Goal: Transaction & Acquisition: Purchase product/service

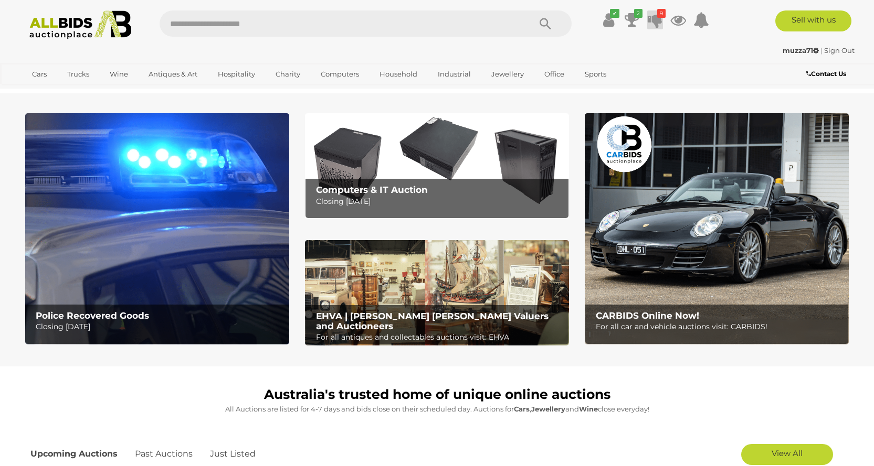
click at [656, 23] on icon at bounding box center [655, 19] width 15 height 19
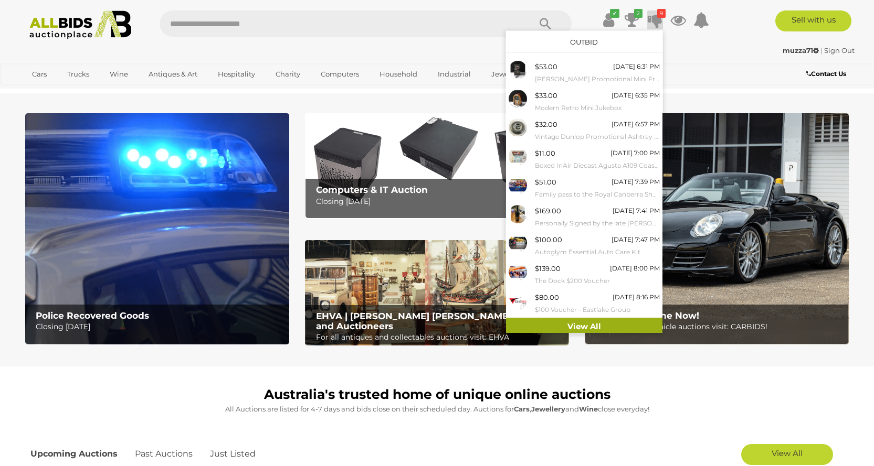
click at [634, 321] on link "View All" at bounding box center [584, 327] width 156 height 18
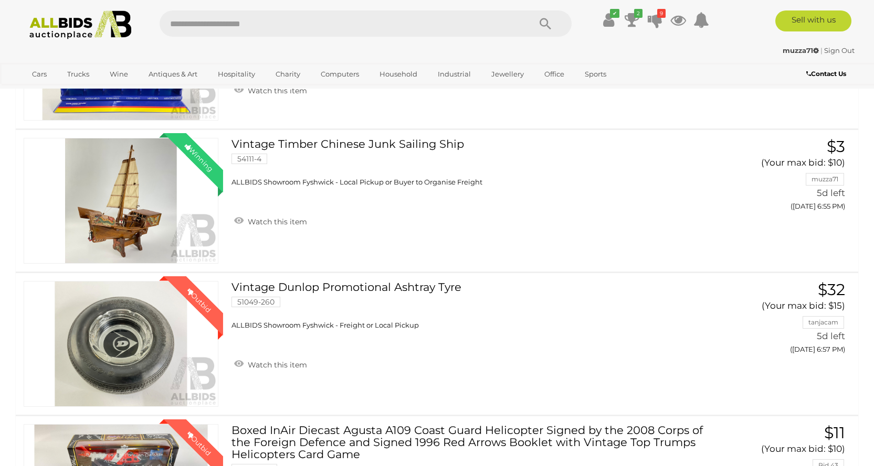
scroll to position [737, 0]
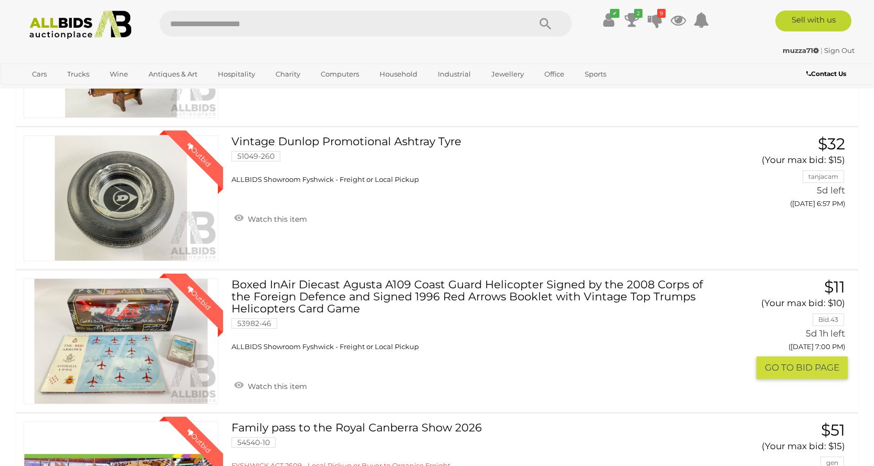
click at [422, 290] on link "Boxed InAir Diecast Agusta A109 Coast Guard Helicopter Signed by the 2008 Corps…" at bounding box center [474, 315] width 470 height 73
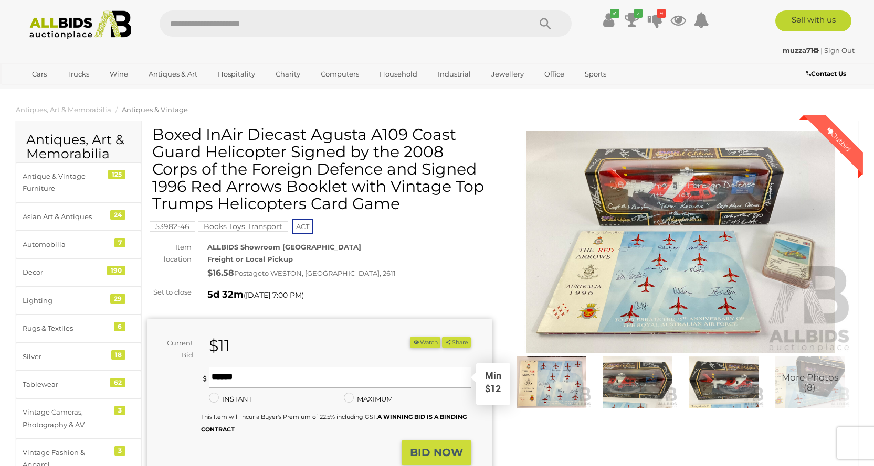
click at [269, 372] on input "text" at bounding box center [340, 377] width 262 height 21
type input "**"
click at [452, 455] on strong "BID NOW" at bounding box center [436, 453] width 53 height 13
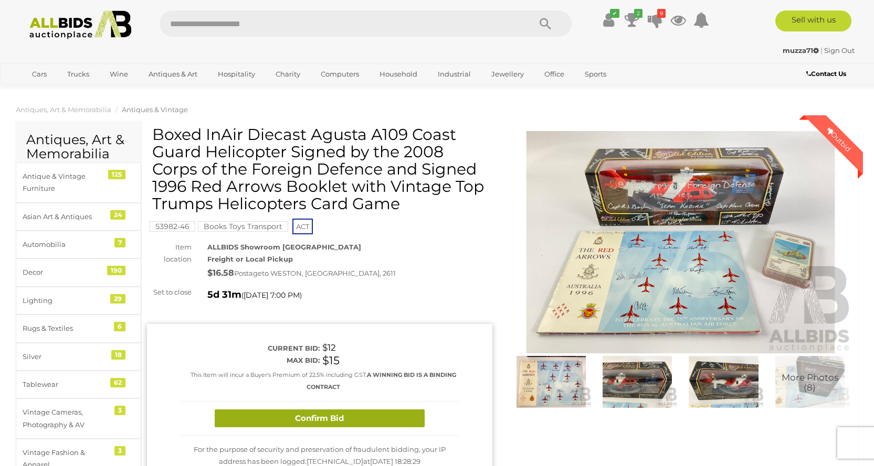
click at [358, 417] on button "Confirm Bid" at bounding box center [320, 419] width 210 height 18
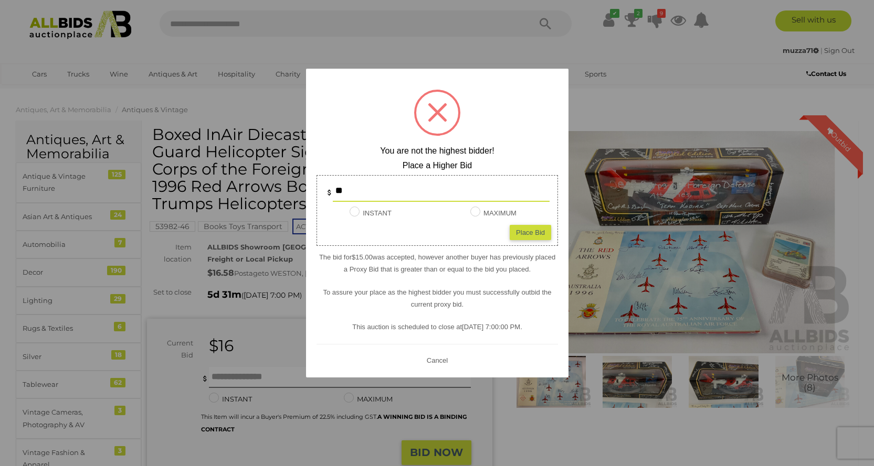
click at [441, 357] on button "Cancel" at bounding box center [436, 360] width 27 height 13
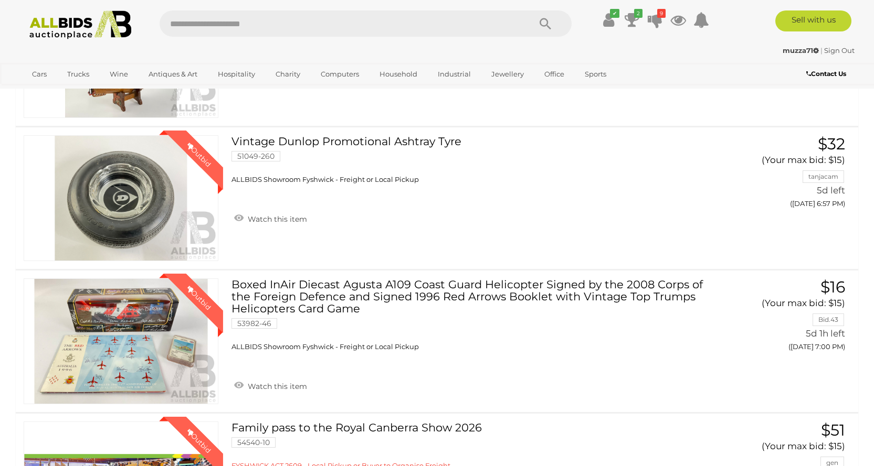
scroll to position [527, 0]
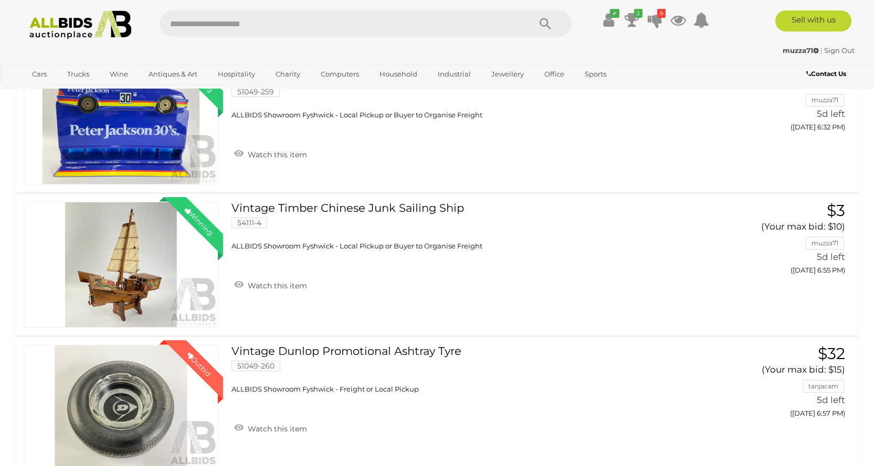
click at [65, 19] on img at bounding box center [81, 24] width 114 height 29
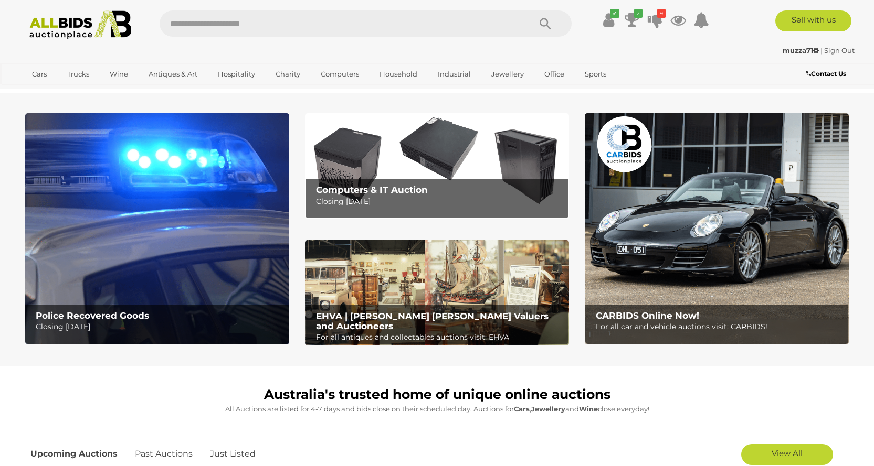
scroll to position [210, 0]
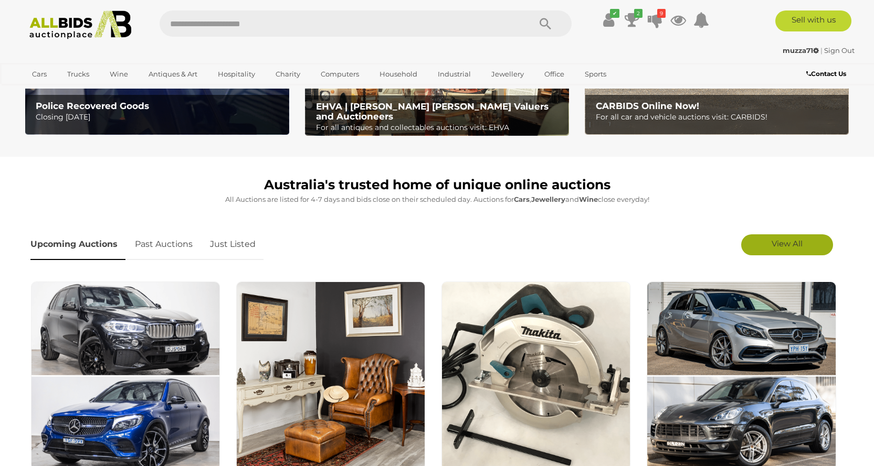
click at [775, 240] on span "View All" at bounding box center [786, 244] width 31 height 10
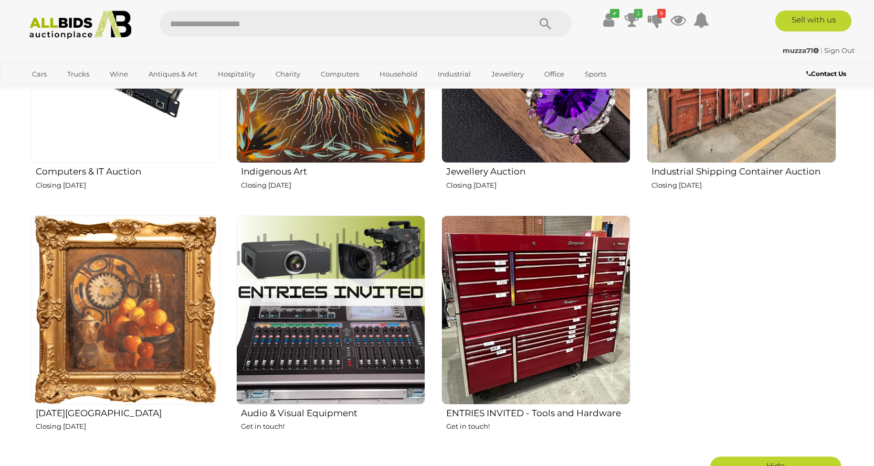
scroll to position [1513, 0]
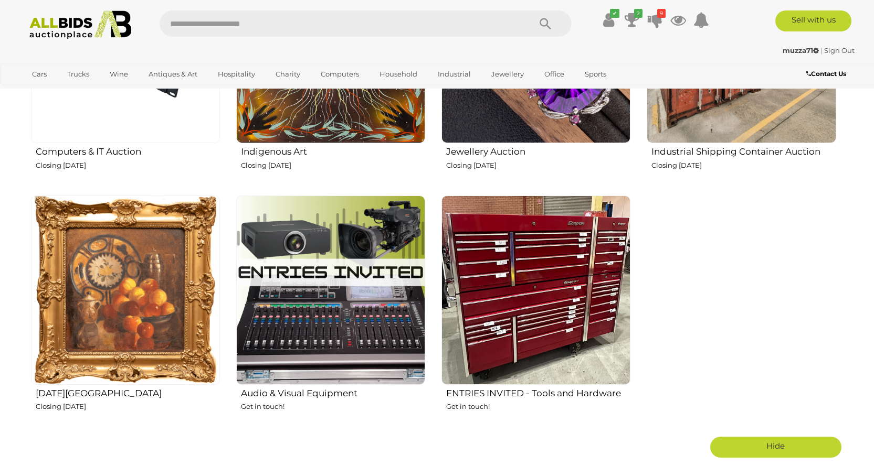
click at [69, 402] on p "Closing Tuesday 23rd September" at bounding box center [128, 407] width 184 height 12
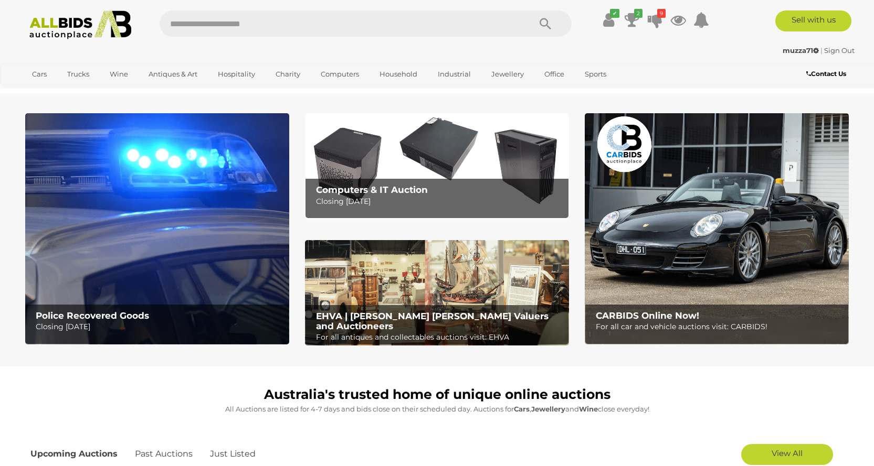
scroll to position [262, 0]
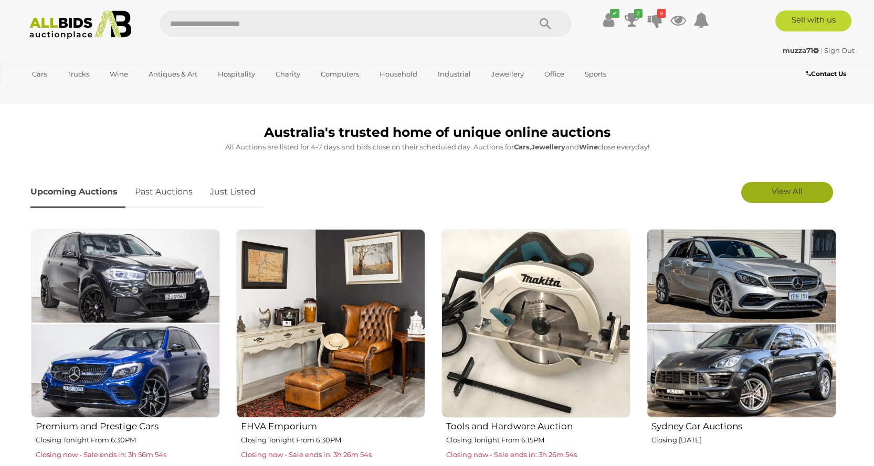
click at [782, 191] on span "View All" at bounding box center [786, 191] width 31 height 10
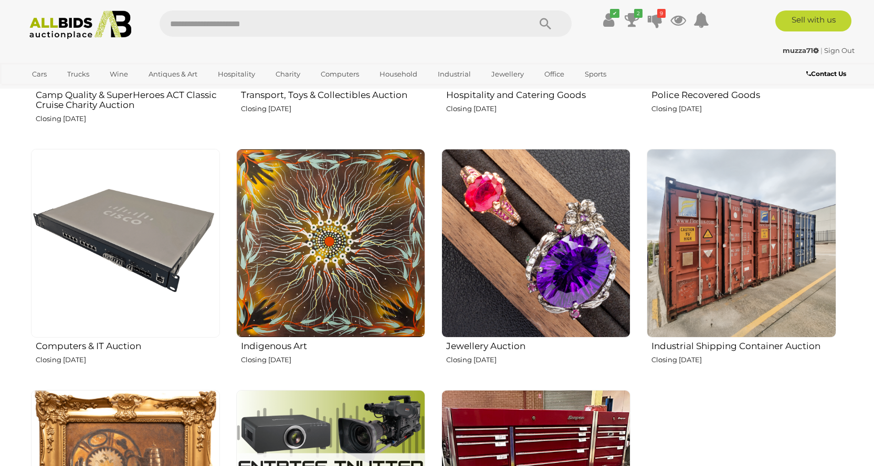
scroll to position [1323, 0]
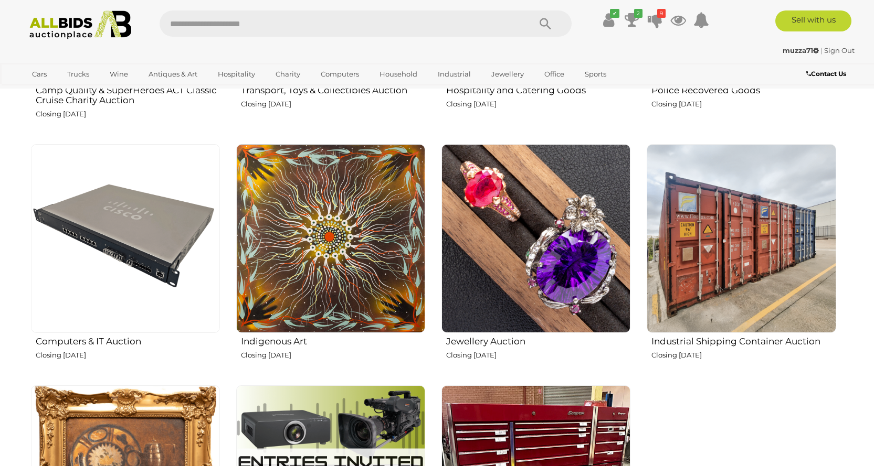
click at [526, 349] on p "Closing Tuesday 16th September" at bounding box center [538, 355] width 184 height 12
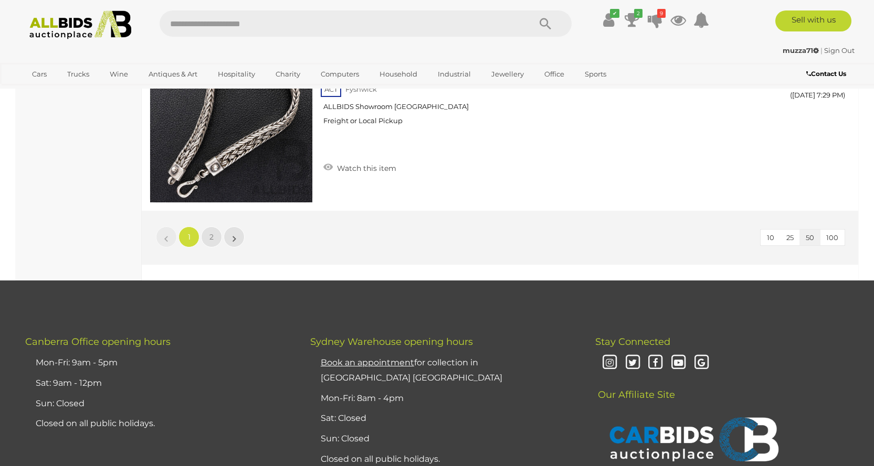
scroll to position [8951, 0]
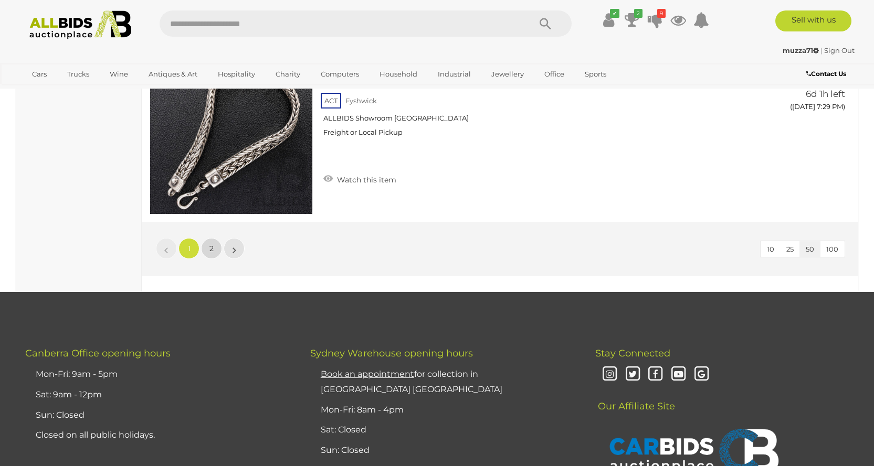
click at [213, 247] on span "2" at bounding box center [211, 248] width 4 height 9
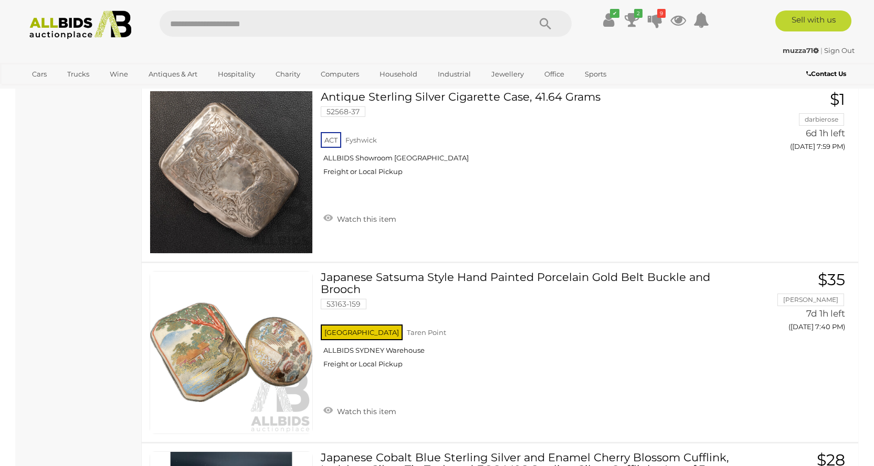
scroll to position [3980, 0]
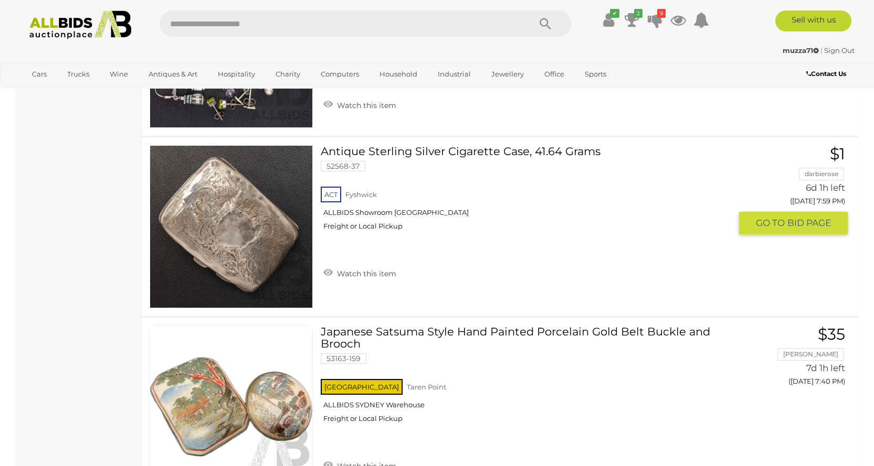
click at [528, 150] on link "Antique Sterling Silver Cigarette Case, 41.64 Grams 52568-37 ACT [GEOGRAPHIC_DA…" at bounding box center [529, 191] width 402 height 93
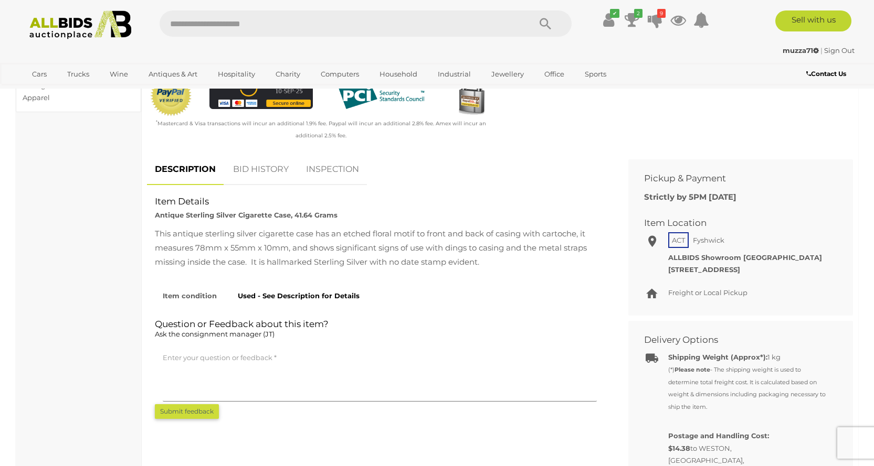
scroll to position [262, 0]
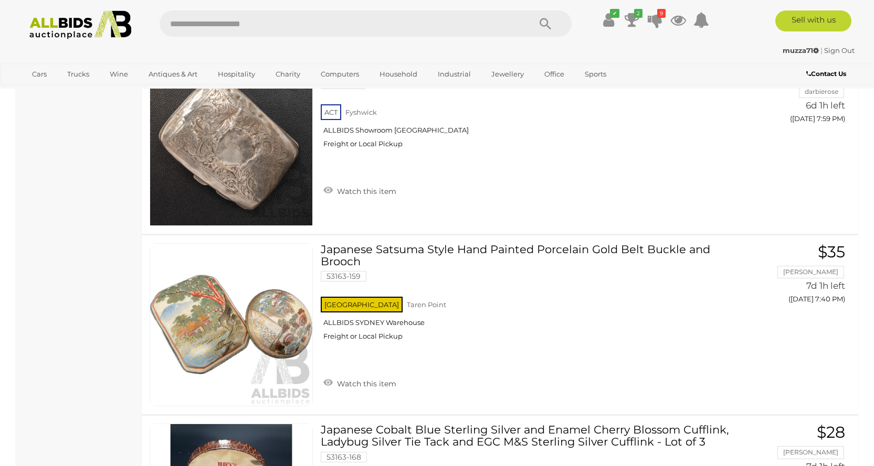
scroll to position [3852, 0]
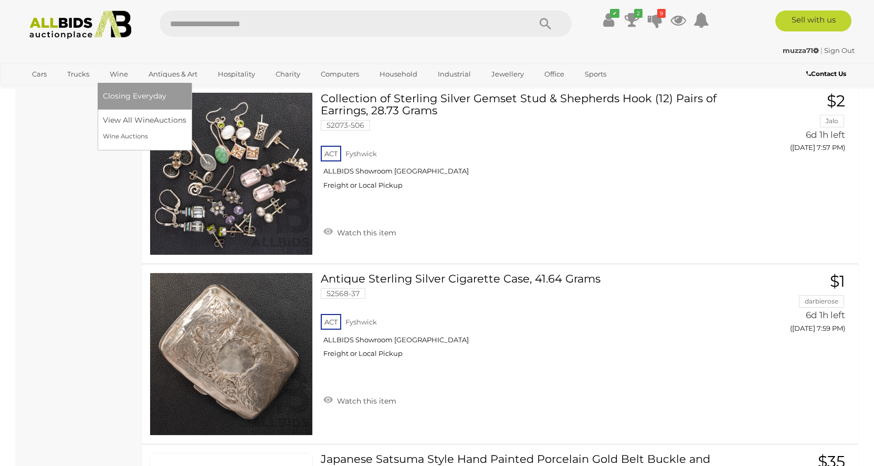
click at [116, 75] on link "Wine" at bounding box center [119, 74] width 32 height 17
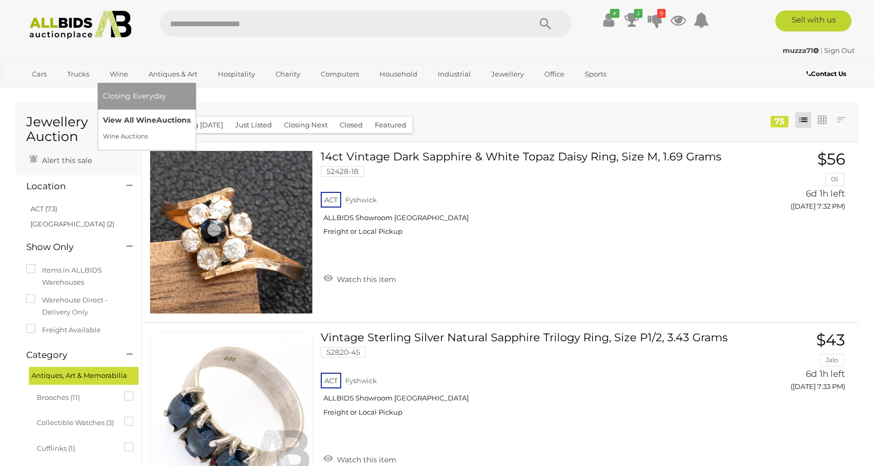
click at [137, 116] on link "View All Wine Auctions" at bounding box center [147, 120] width 88 height 16
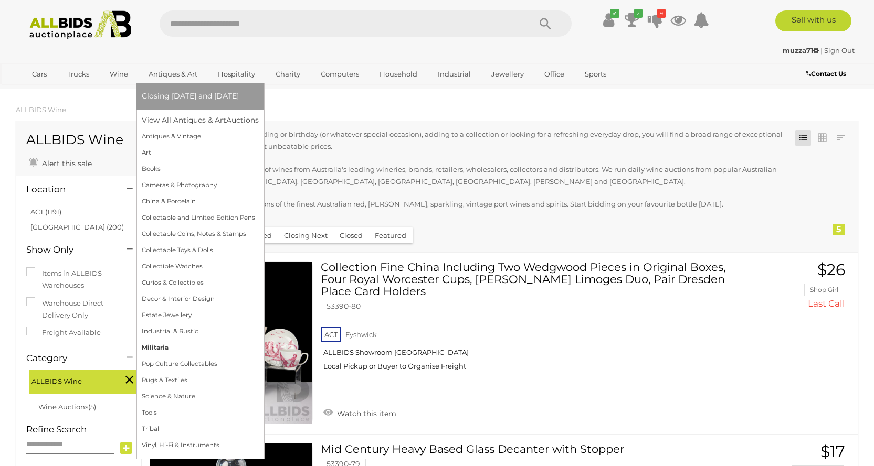
click at [156, 345] on link "Militaria" at bounding box center [200, 348] width 117 height 16
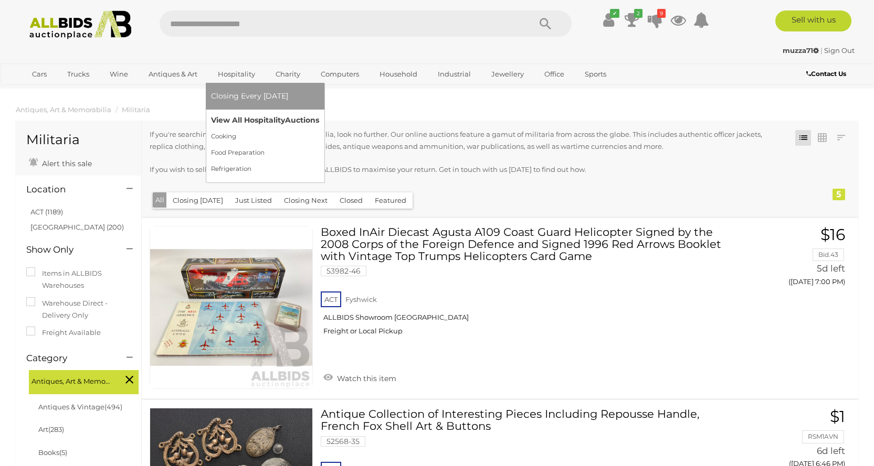
click at [254, 118] on link "View All Hospitality Auctions" at bounding box center [265, 120] width 108 height 16
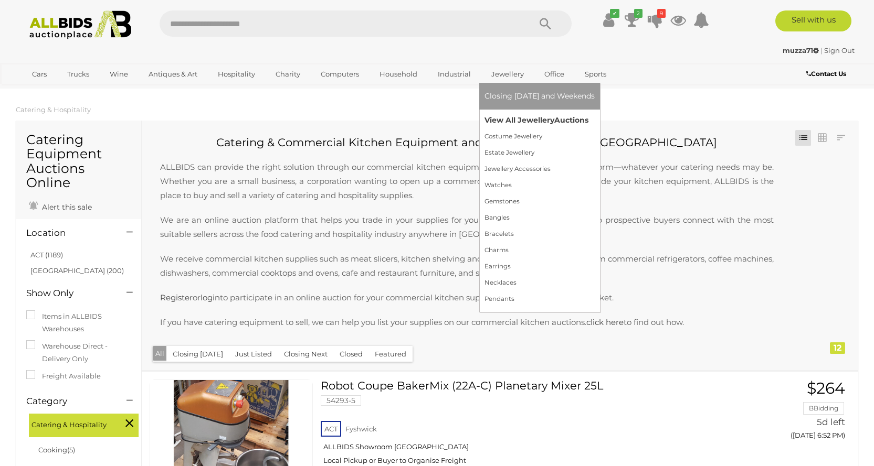
click at [520, 118] on link "View All Jewellery Auctions" at bounding box center [539, 120] width 110 height 16
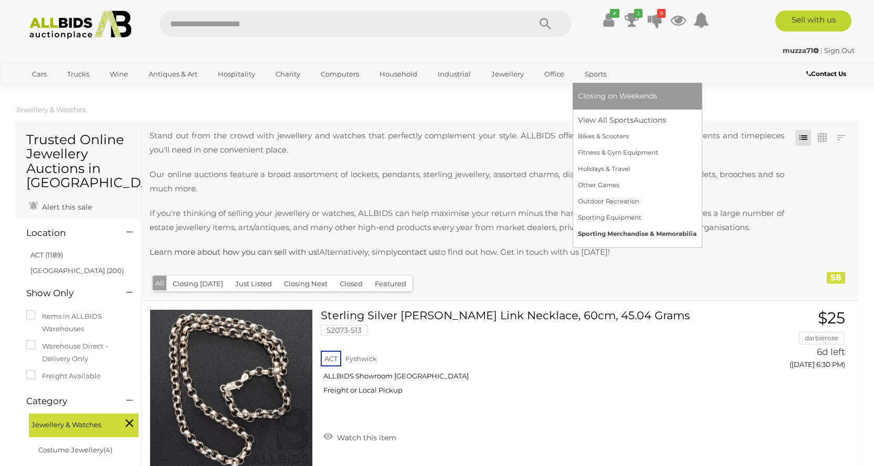
click at [645, 231] on link "Sporting Merchandise & Memorabilia" at bounding box center [637, 234] width 119 height 16
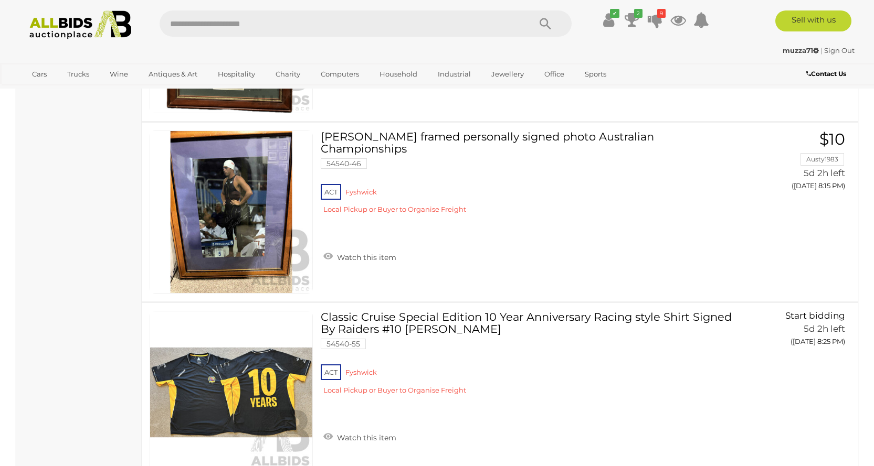
scroll to position [672, 0]
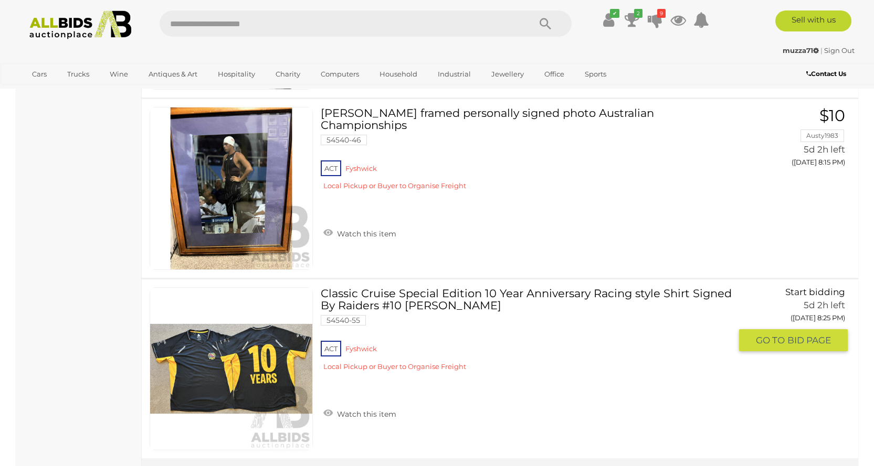
click at [459, 307] on link "Classic Cruise Special Edition 10 Year Anniversary Racing style Shirt Signed By…" at bounding box center [529, 334] width 402 height 92
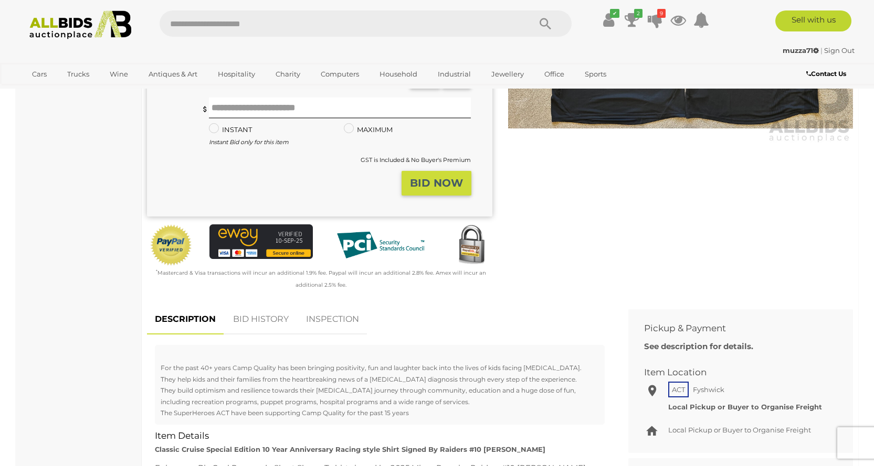
scroll to position [52, 0]
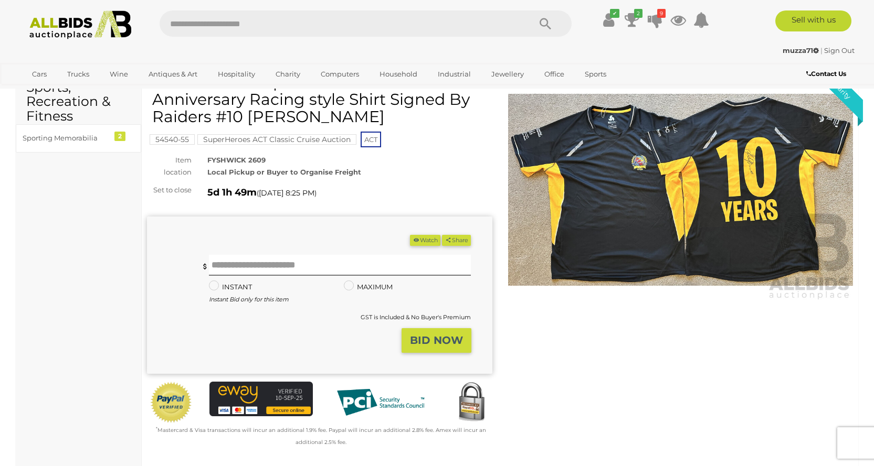
click at [768, 220] on img at bounding box center [680, 190] width 345 height 222
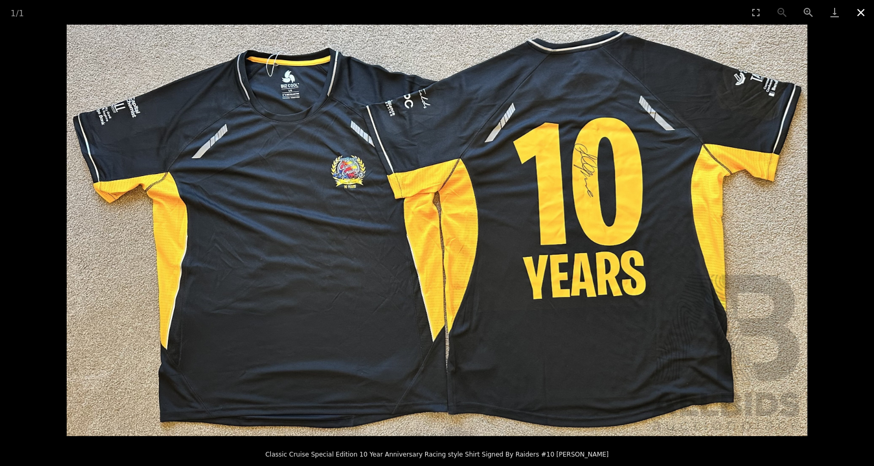
click at [861, 11] on button "Close gallery" at bounding box center [860, 12] width 26 height 25
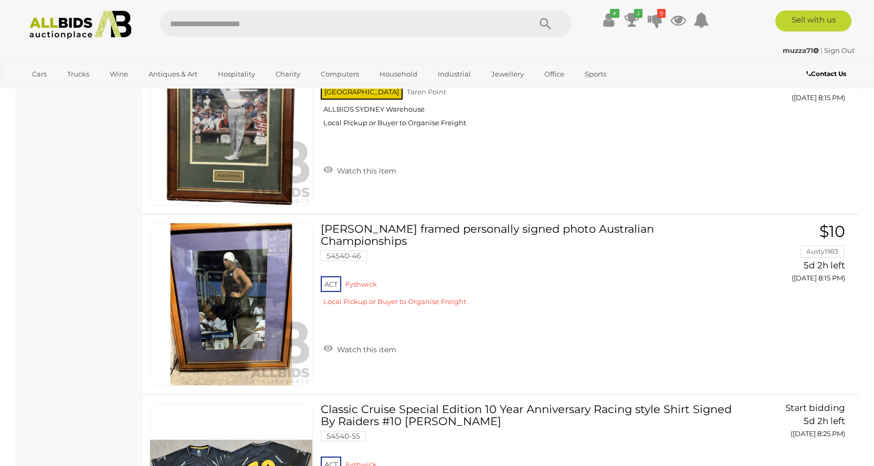
scroll to position [908, 0]
